Goal: Task Accomplishment & Management: Use online tool/utility

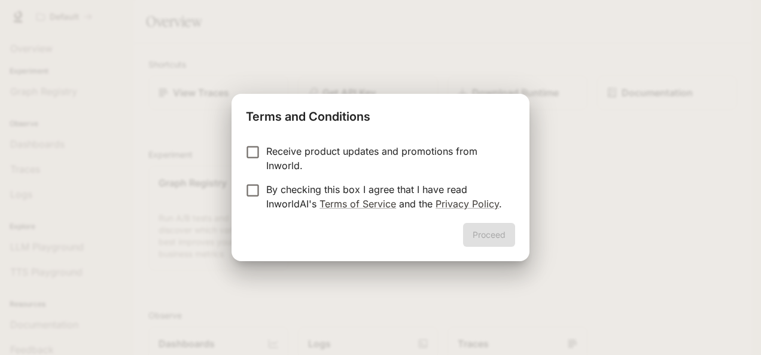
click at [477, 239] on div "Proceed" at bounding box center [380, 242] width 298 height 38
click at [267, 190] on p "By checking this box I agree that I have read InworldAI's Terms of Service and …" at bounding box center [385, 196] width 239 height 29
click at [471, 234] on button "Proceed" at bounding box center [489, 235] width 52 height 24
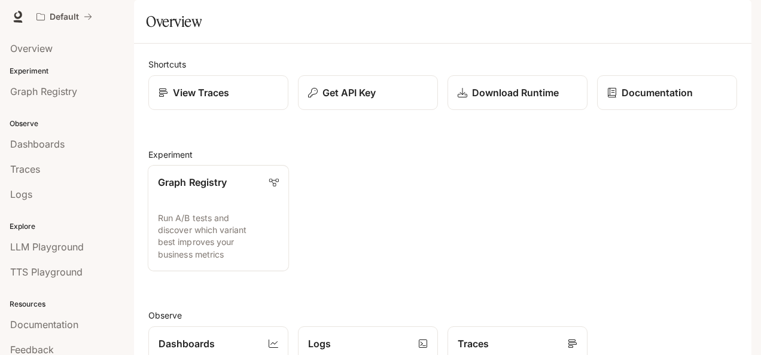
click at [238, 230] on link "Graph Registry Run A/B tests and discover which variant best improves your busi…" at bounding box center [218, 218] width 141 height 106
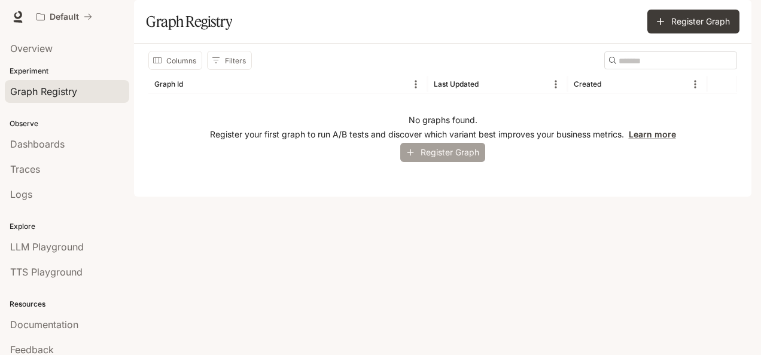
click at [421, 163] on button "Register Graph" at bounding box center [442, 153] width 85 height 20
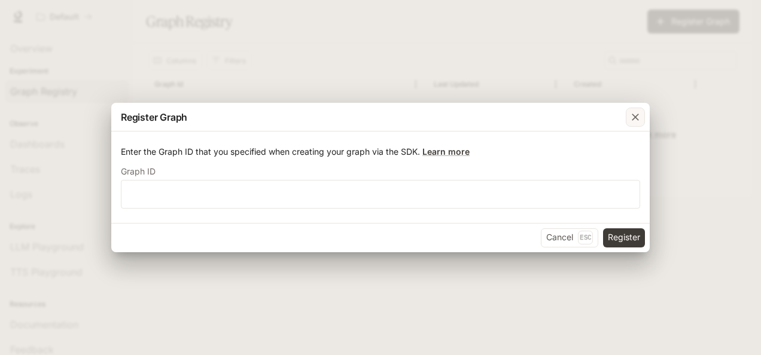
click at [647, 114] on button "button" at bounding box center [635, 117] width 29 height 29
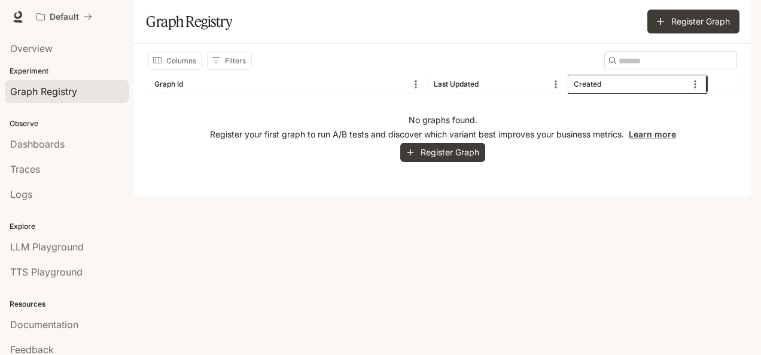
click at [633, 93] on div "Created" at bounding box center [630, 84] width 113 height 19
click at [69, 147] on div "Dashboards" at bounding box center [67, 144] width 114 height 14
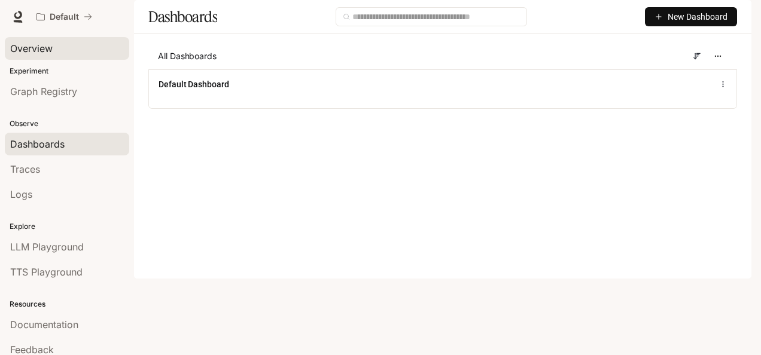
click at [61, 45] on div "Overview" at bounding box center [67, 48] width 114 height 14
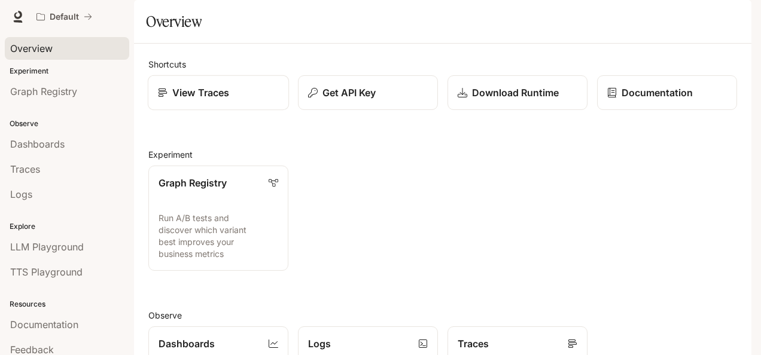
click at [229, 111] on link "View Traces" at bounding box center [218, 92] width 141 height 35
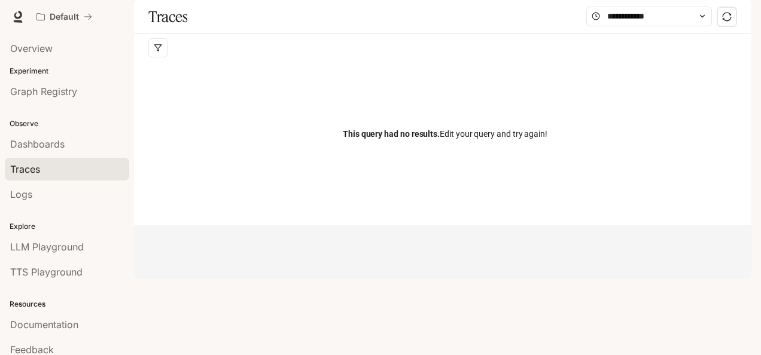
click at [46, 138] on span "Dashboards" at bounding box center [37, 144] width 54 height 14
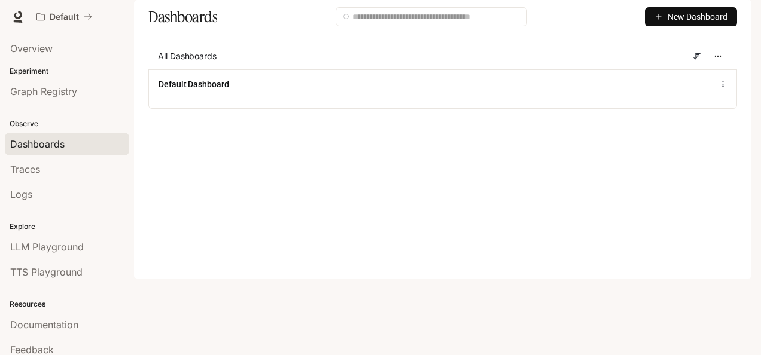
click at [664, 26] on button "New Dashboard" at bounding box center [691, 16] width 92 height 19
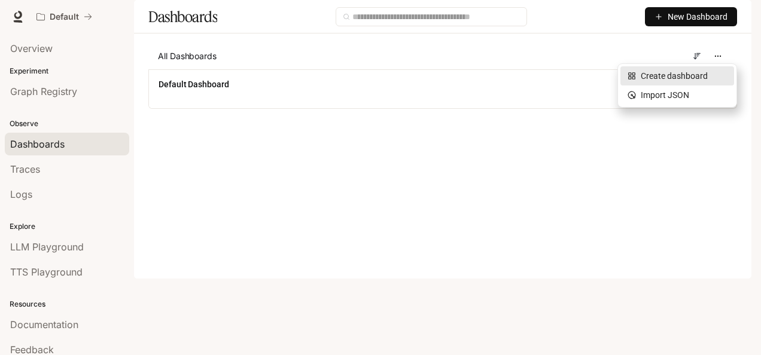
click at [651, 78] on div "Create dashboard" at bounding box center [676, 75] width 99 height 13
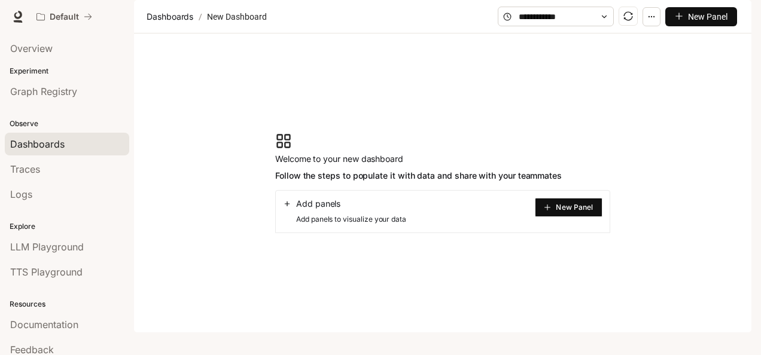
click at [553, 217] on button "New Panel" at bounding box center [569, 207] width 68 height 19
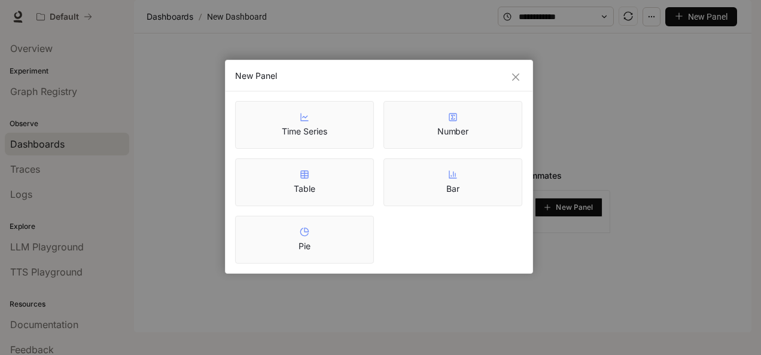
click at [512, 77] on icon "close" at bounding box center [516, 77] width 10 height 10
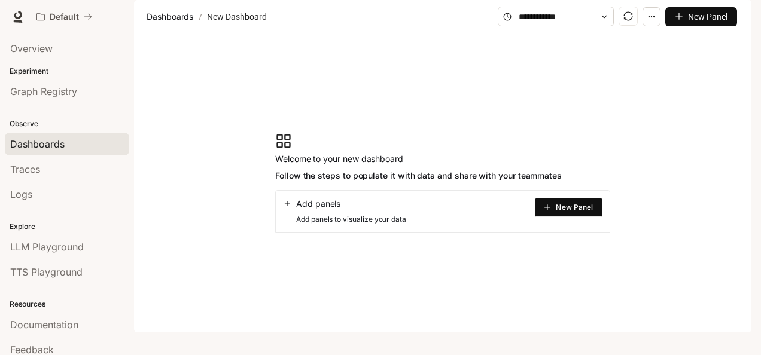
click at [75, 133] on link "Dashboards" at bounding box center [67, 144] width 124 height 23
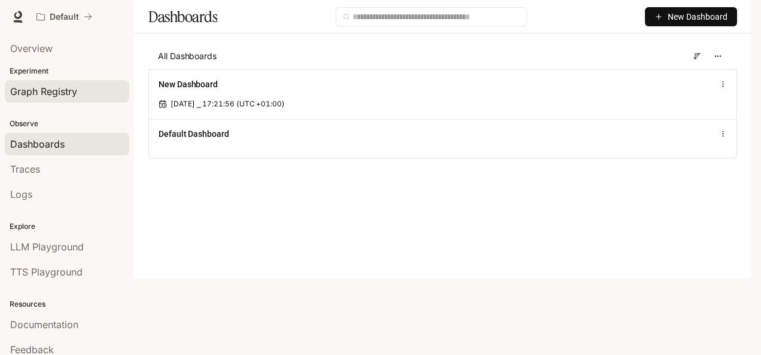
click at [71, 85] on span "Graph Registry" at bounding box center [43, 91] width 67 height 14
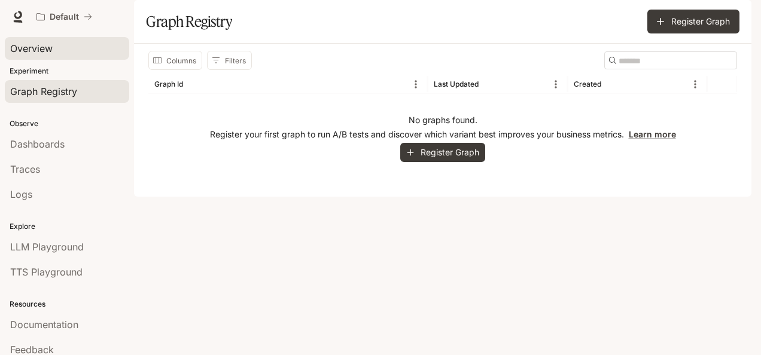
click at [71, 54] on div "Overview" at bounding box center [67, 48] width 114 height 14
